Goal: Transaction & Acquisition: Purchase product/service

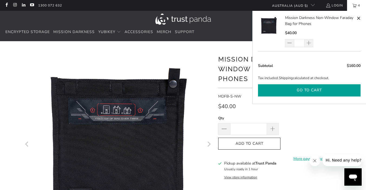
click at [313, 91] on button "Go to cart" at bounding box center [309, 90] width 103 height 12
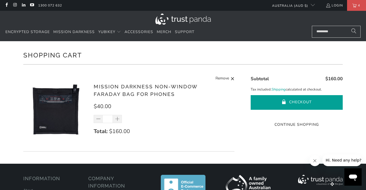
click at [284, 103] on span "submit" at bounding box center [284, 102] width 5 height 5
